Goal: Task Accomplishment & Management: Manage account settings

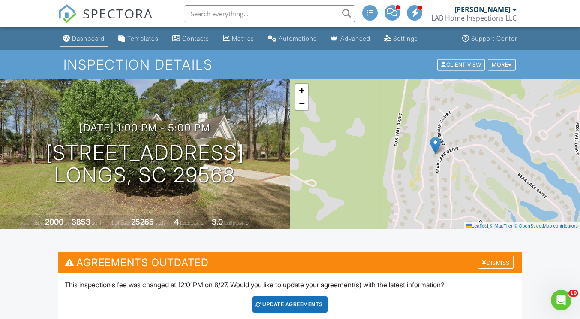
click at [87, 35] on div "Dashboard" at bounding box center [88, 38] width 33 height 7
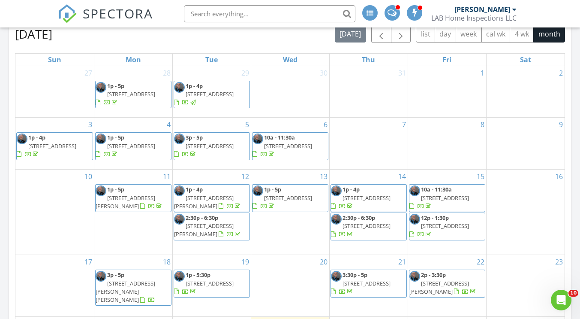
scroll to position [257, 0]
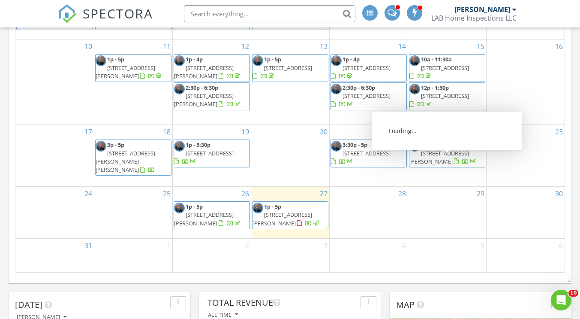
click at [451, 162] on span "2p - 3:30p [STREET_ADDRESS][PERSON_NAME]" at bounding box center [446, 153] width 75 height 25
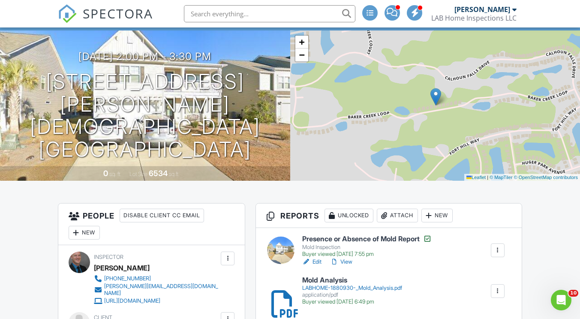
scroll to position [86, 0]
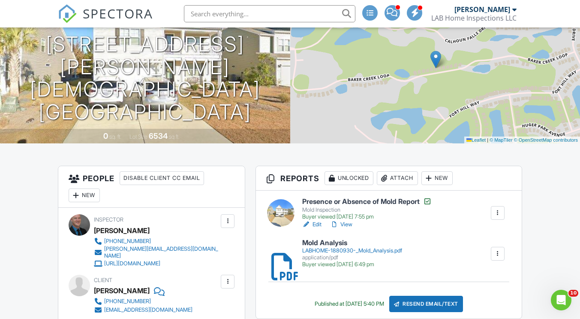
click at [346, 223] on link "View" at bounding box center [341, 224] width 22 height 9
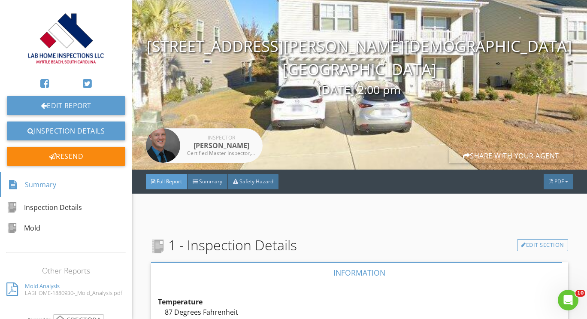
scroll to position [86, 0]
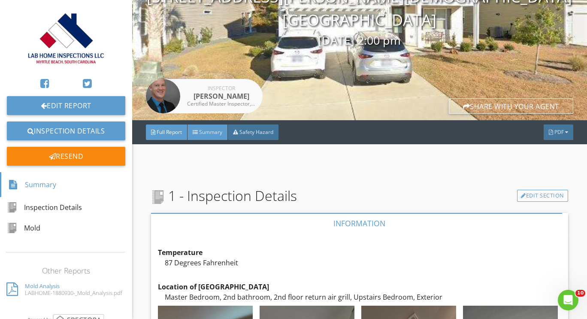
click at [203, 132] on span "Summary" at bounding box center [210, 131] width 23 height 7
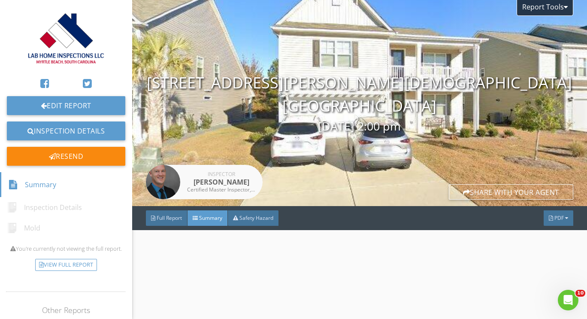
scroll to position [0, 0]
click at [169, 215] on span "Full Report" at bounding box center [168, 217] width 25 height 7
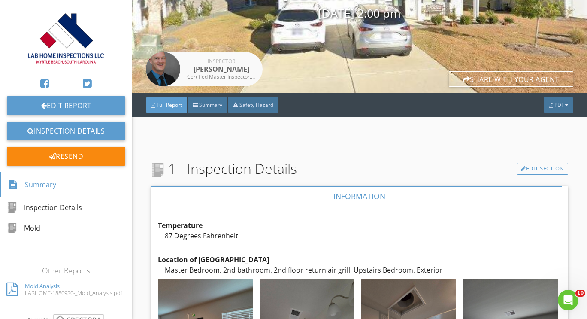
scroll to position [105, 0]
